Goal: Task Accomplishment & Management: Complete application form

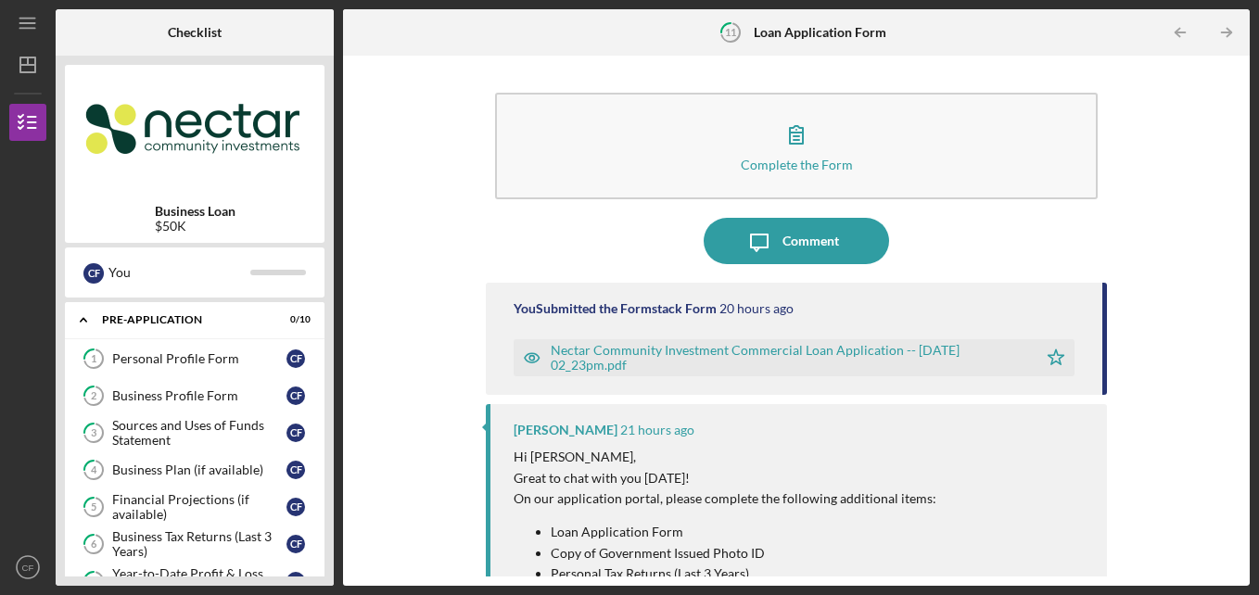
scroll to position [313, 0]
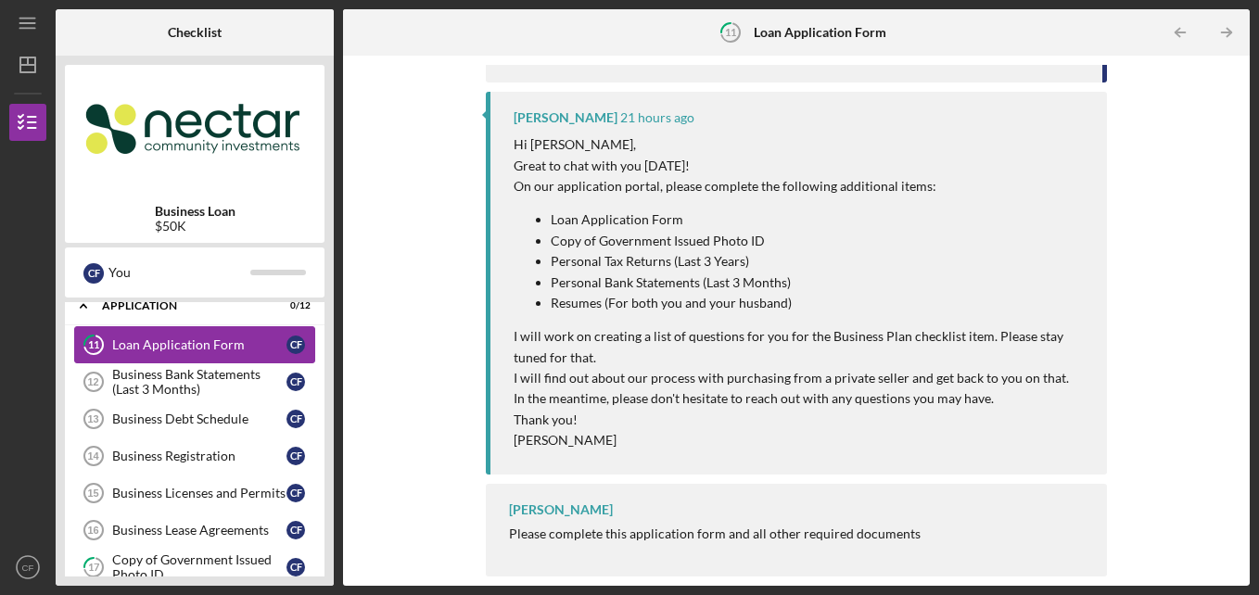
click at [213, 331] on link "11 Loan Application Form C F" at bounding box center [194, 344] width 241 height 37
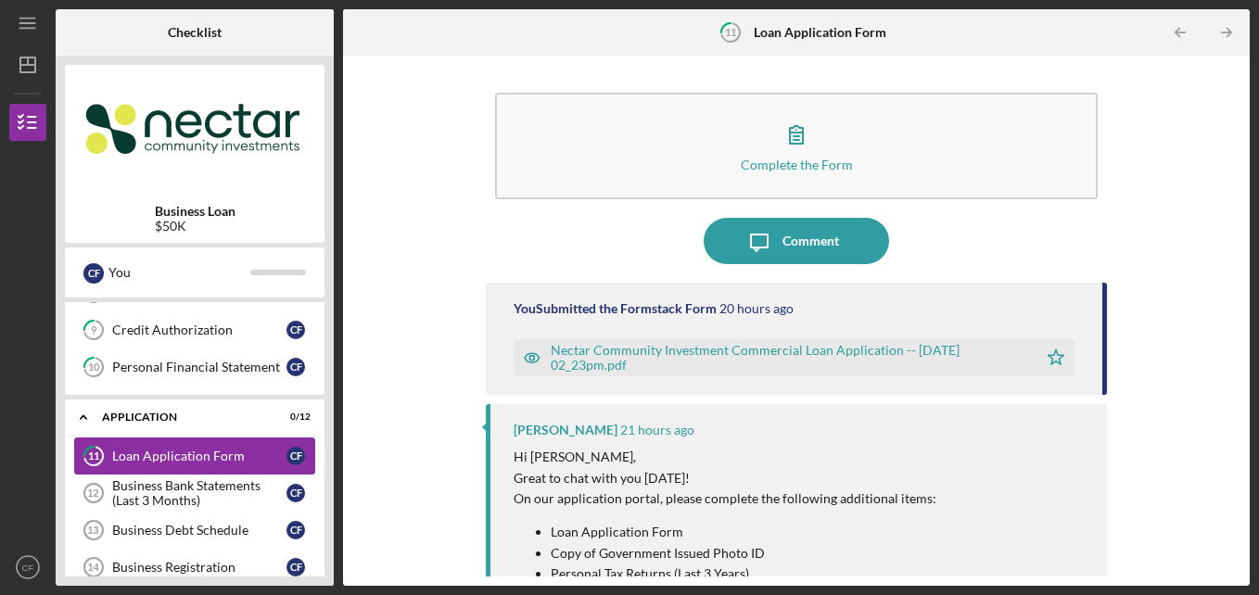
scroll to position [288, 0]
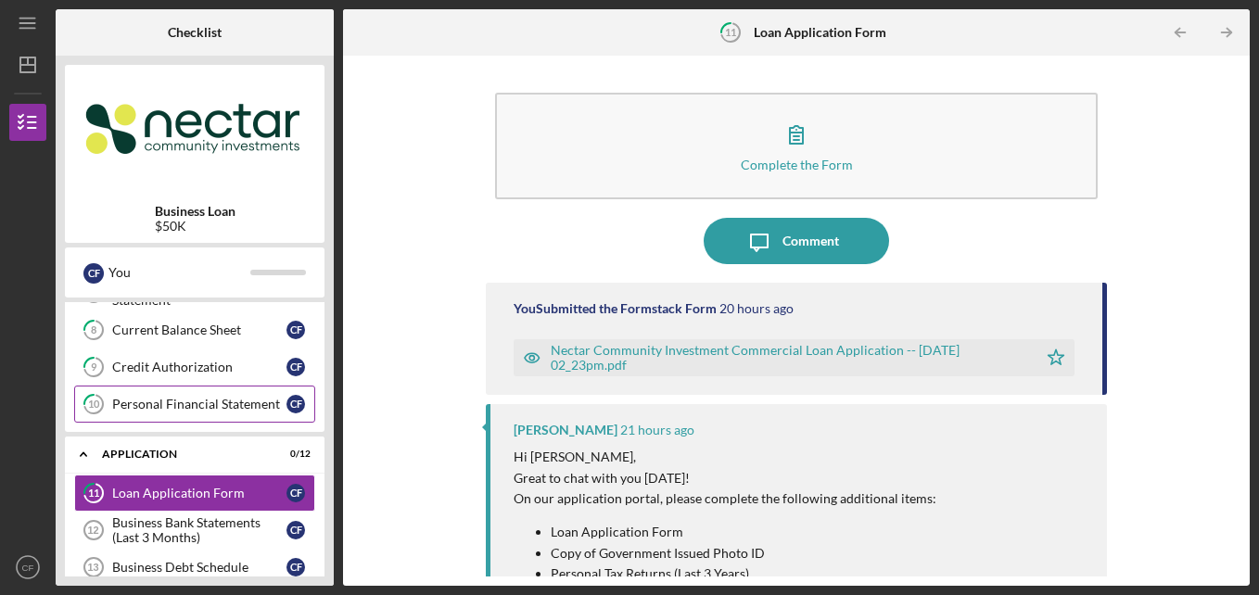
click at [230, 405] on div "Personal Financial Statement" at bounding box center [199, 404] width 174 height 15
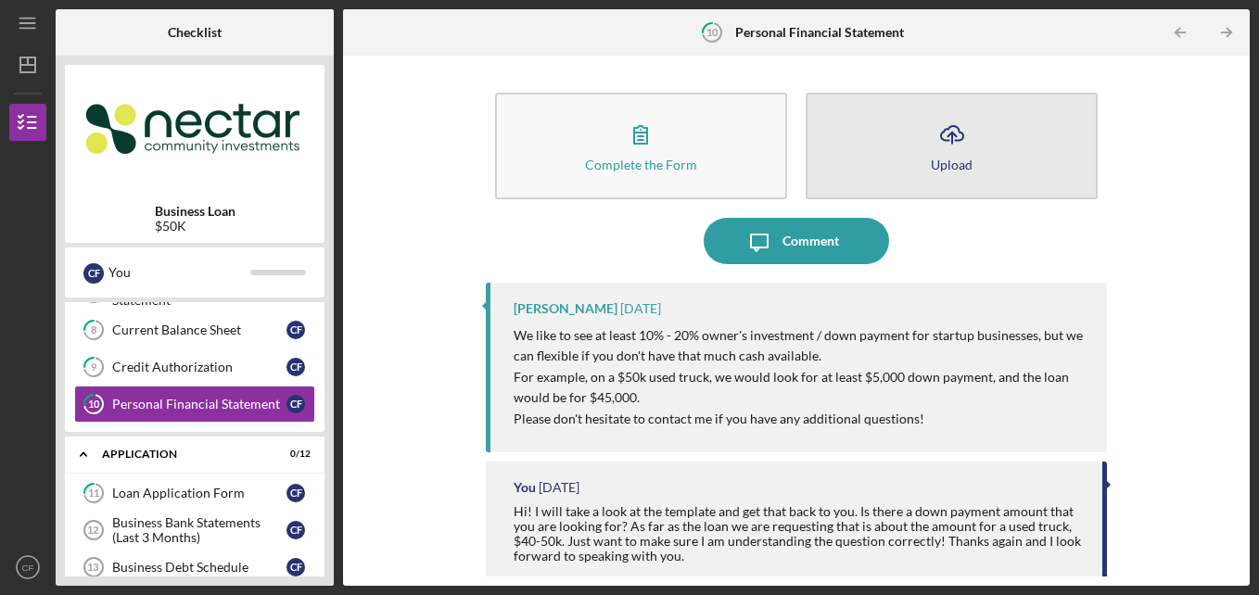
click at [897, 160] on button "Icon/Upload Upload" at bounding box center [952, 146] width 292 height 107
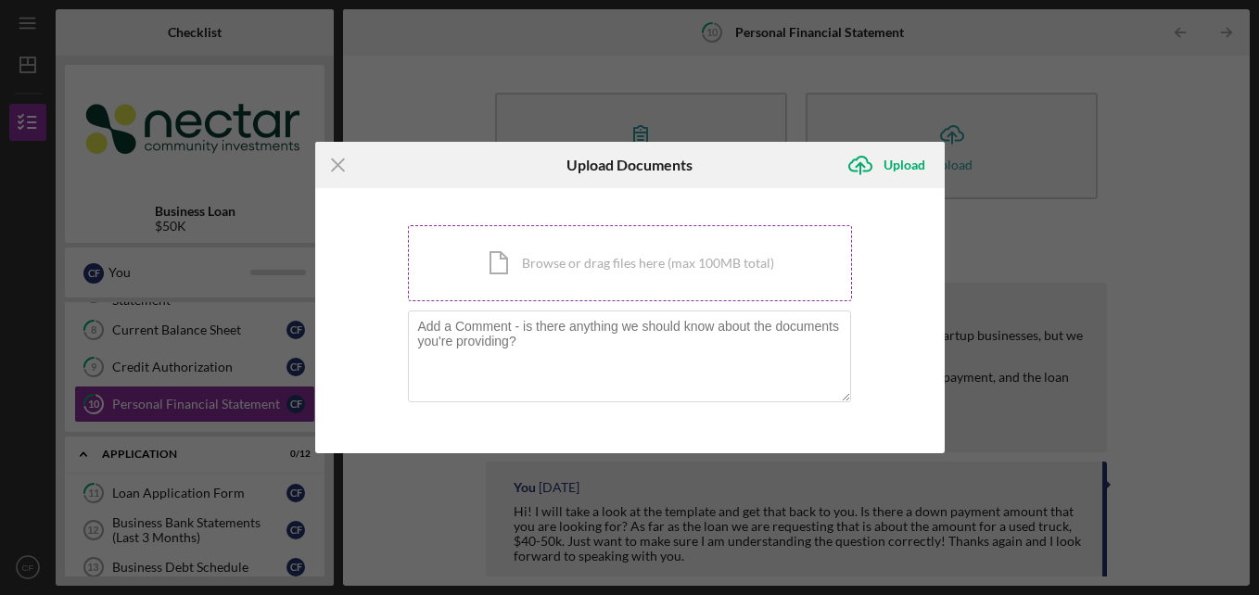
click at [581, 280] on div "Icon/Document Browse or drag files here (max 100MB total) Tap to choose files o…" at bounding box center [630, 263] width 444 height 76
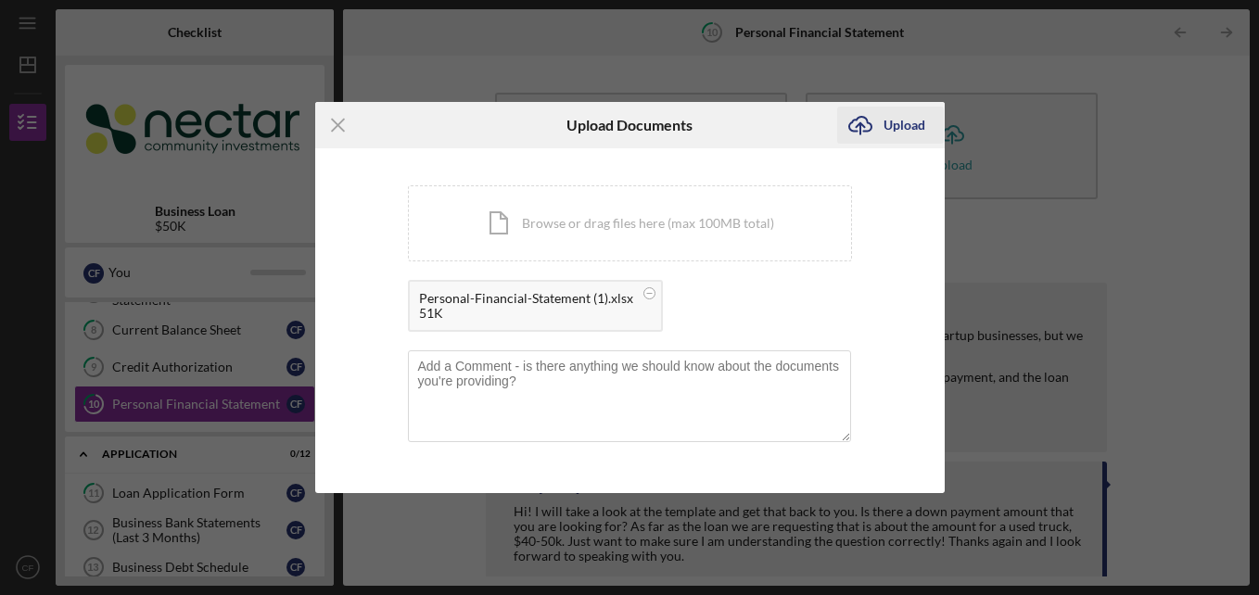
click at [914, 118] on div "Upload" at bounding box center [905, 125] width 42 height 37
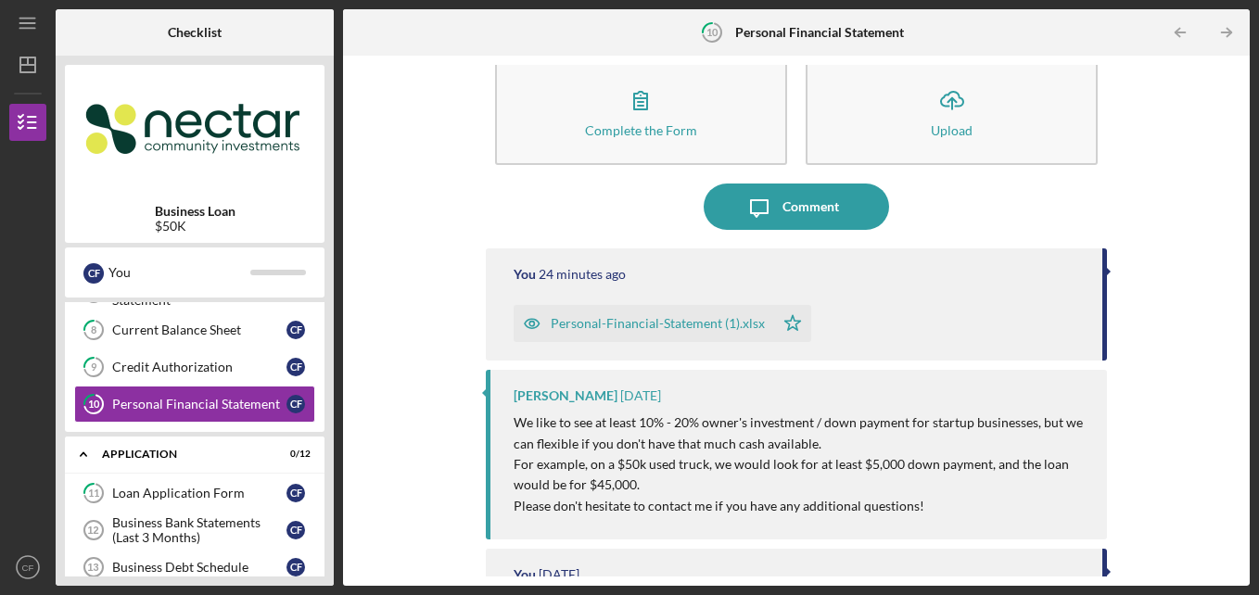
scroll to position [37, 0]
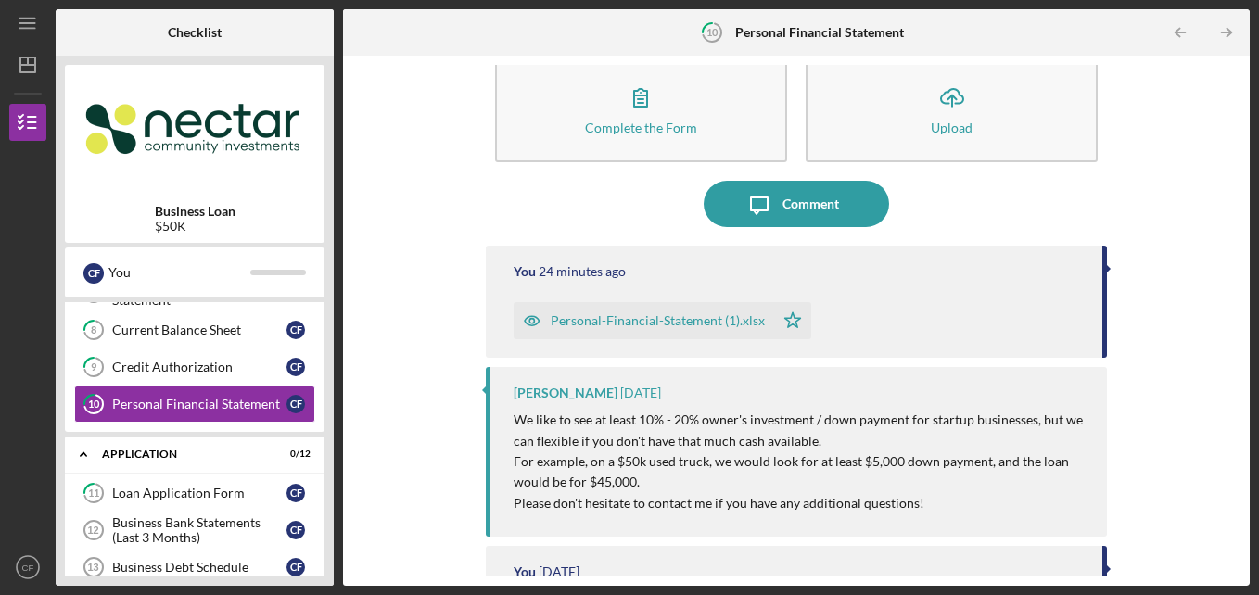
click at [355, 390] on div "Complete the Form Form Icon/Upload Upload Icon/Message Comment You 24 minutes a…" at bounding box center [796, 321] width 888 height 512
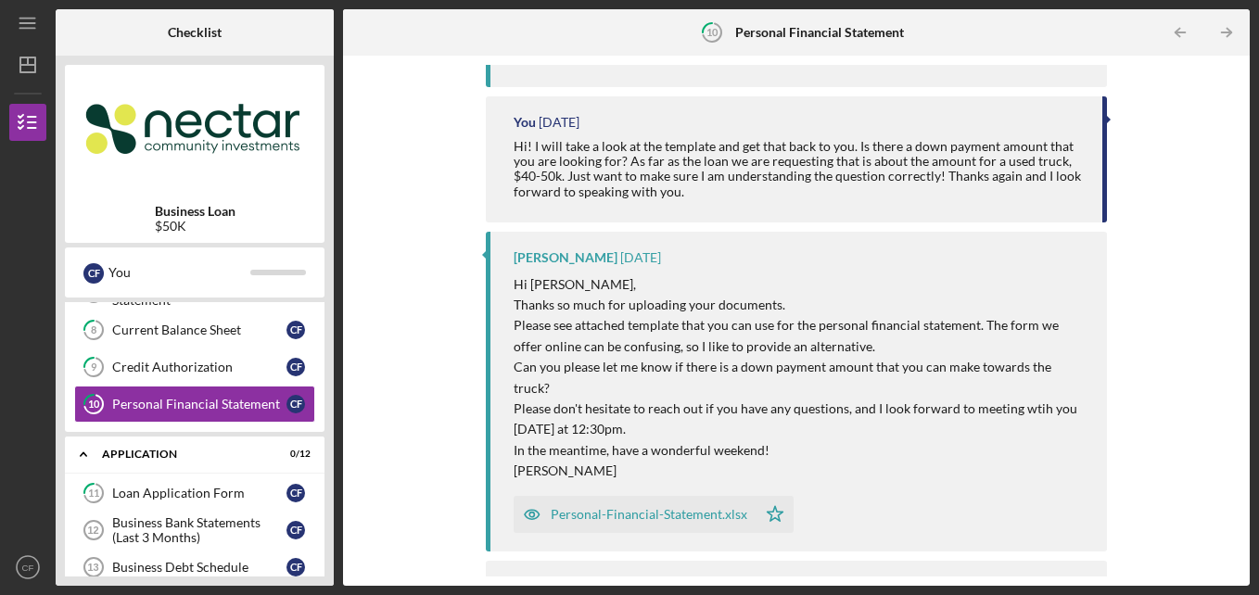
scroll to position [543, 0]
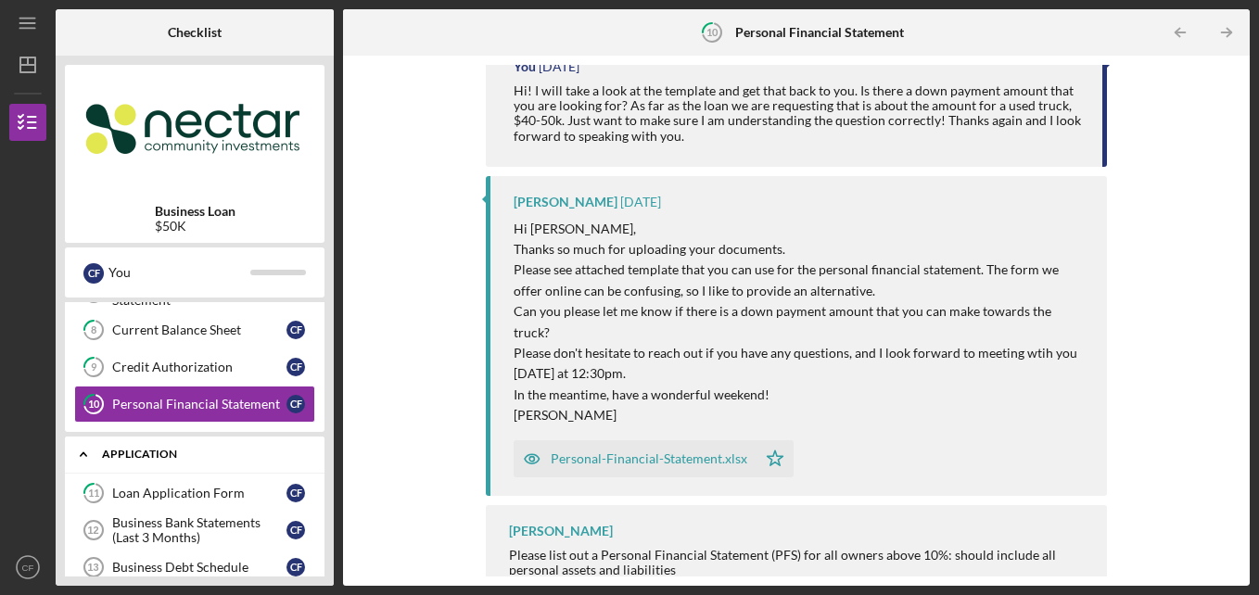
click at [157, 449] on div "Application" at bounding box center [201, 454] width 199 height 11
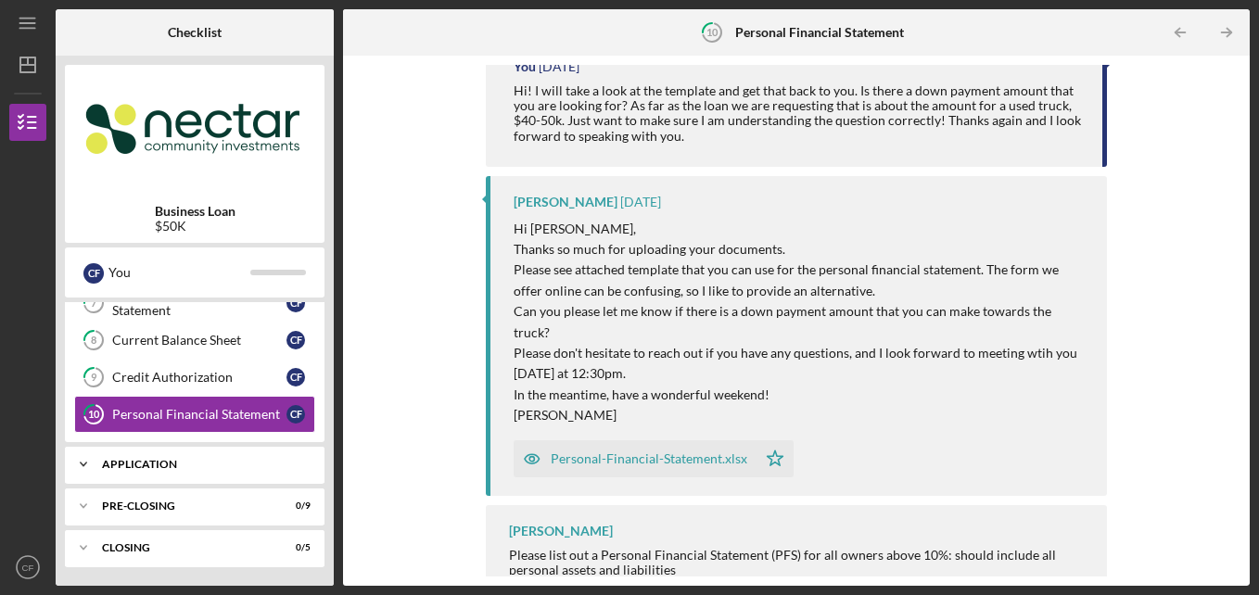
scroll to position [278, 0]
click at [160, 453] on div "Icon/Expander Application 0 / 12" at bounding box center [195, 464] width 260 height 37
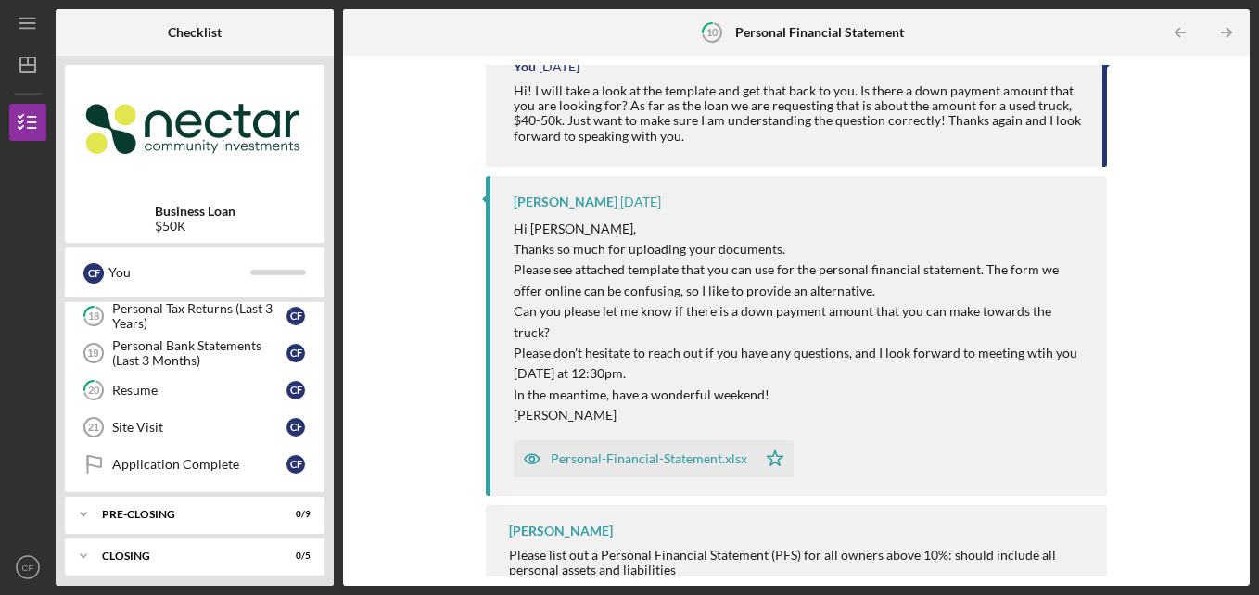
scroll to position [734, 0]
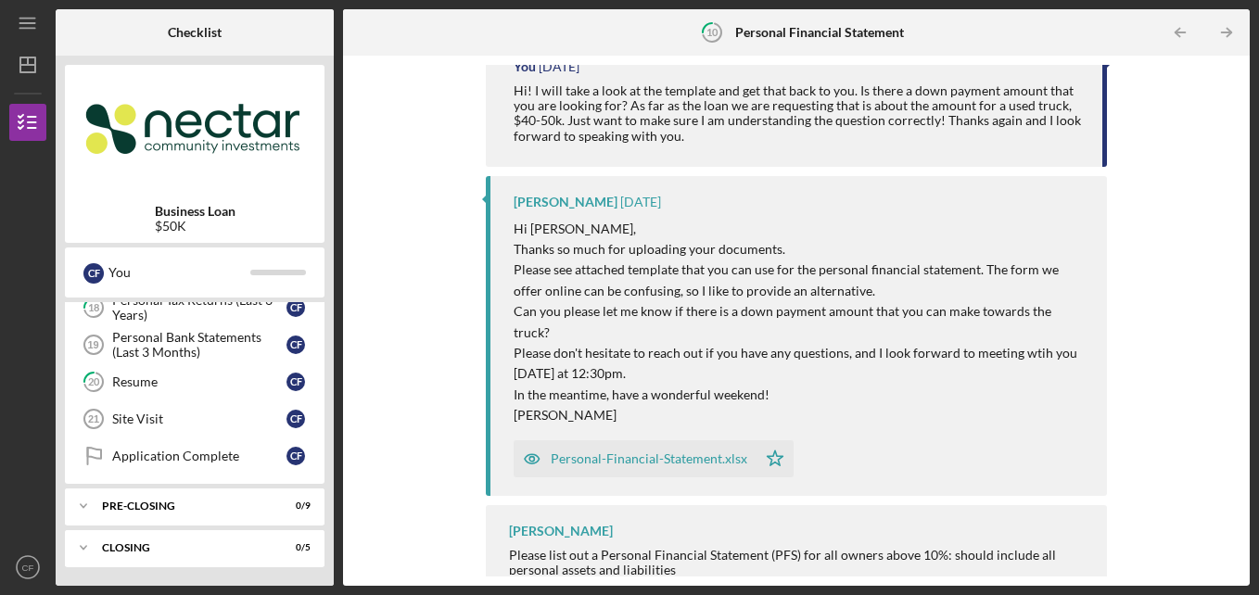
click at [160, 453] on div "Application Complete" at bounding box center [199, 456] width 174 height 15
